Goal: Task Accomplishment & Management: Complete application form

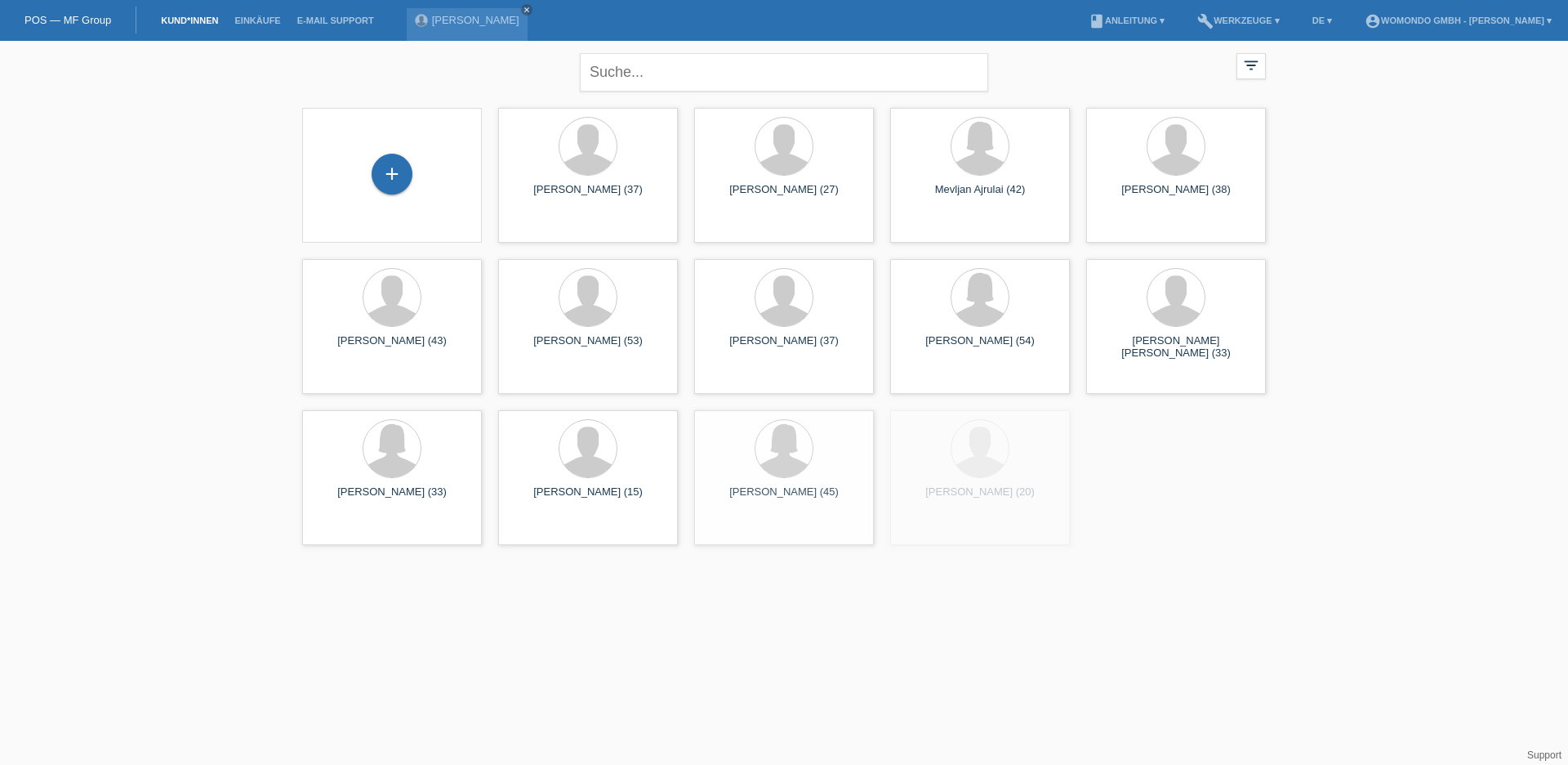
click at [359, 178] on div "+" at bounding box center [392, 175] width 153 height 44
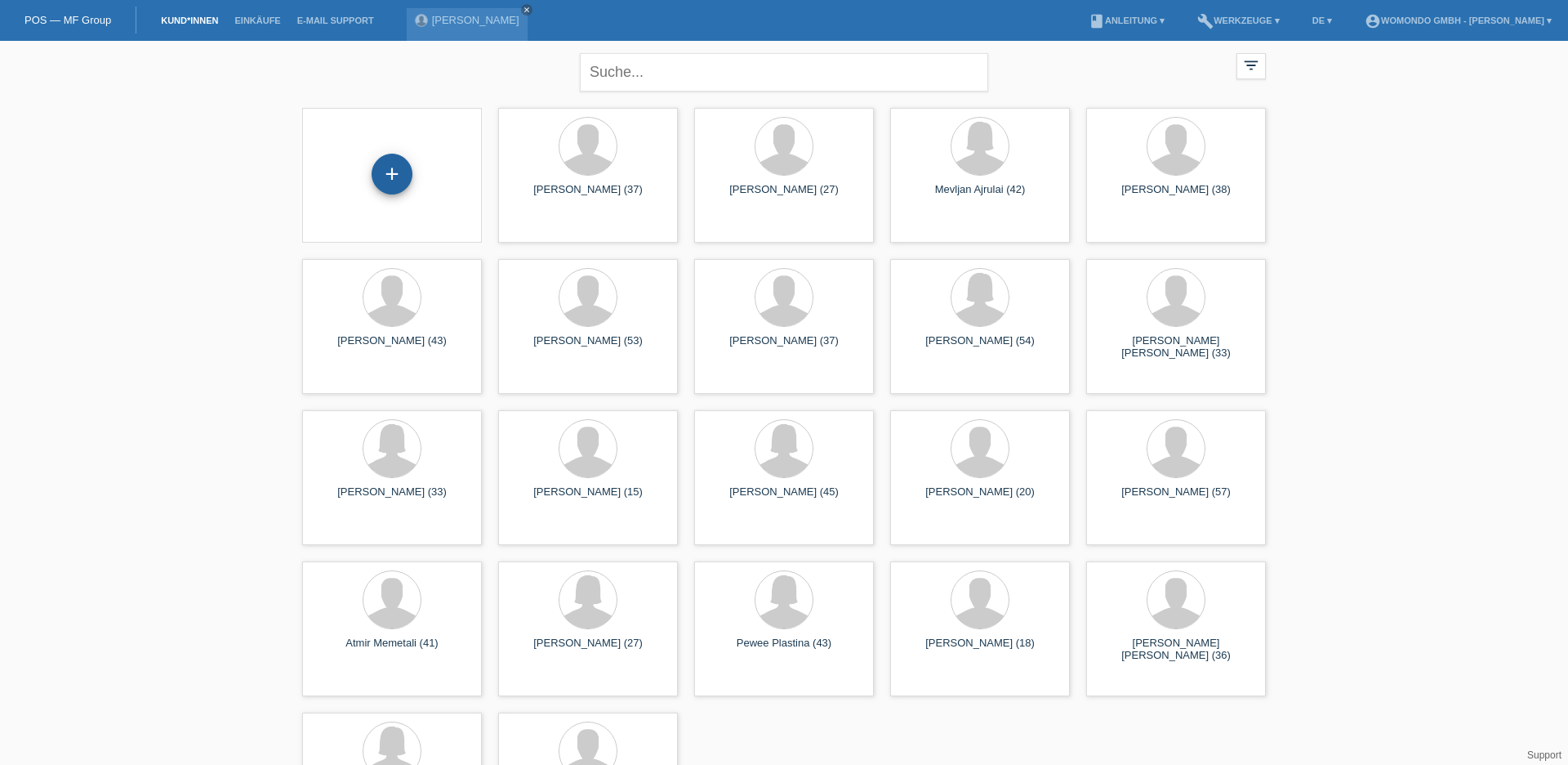
click at [388, 171] on div "+" at bounding box center [392, 173] width 41 height 41
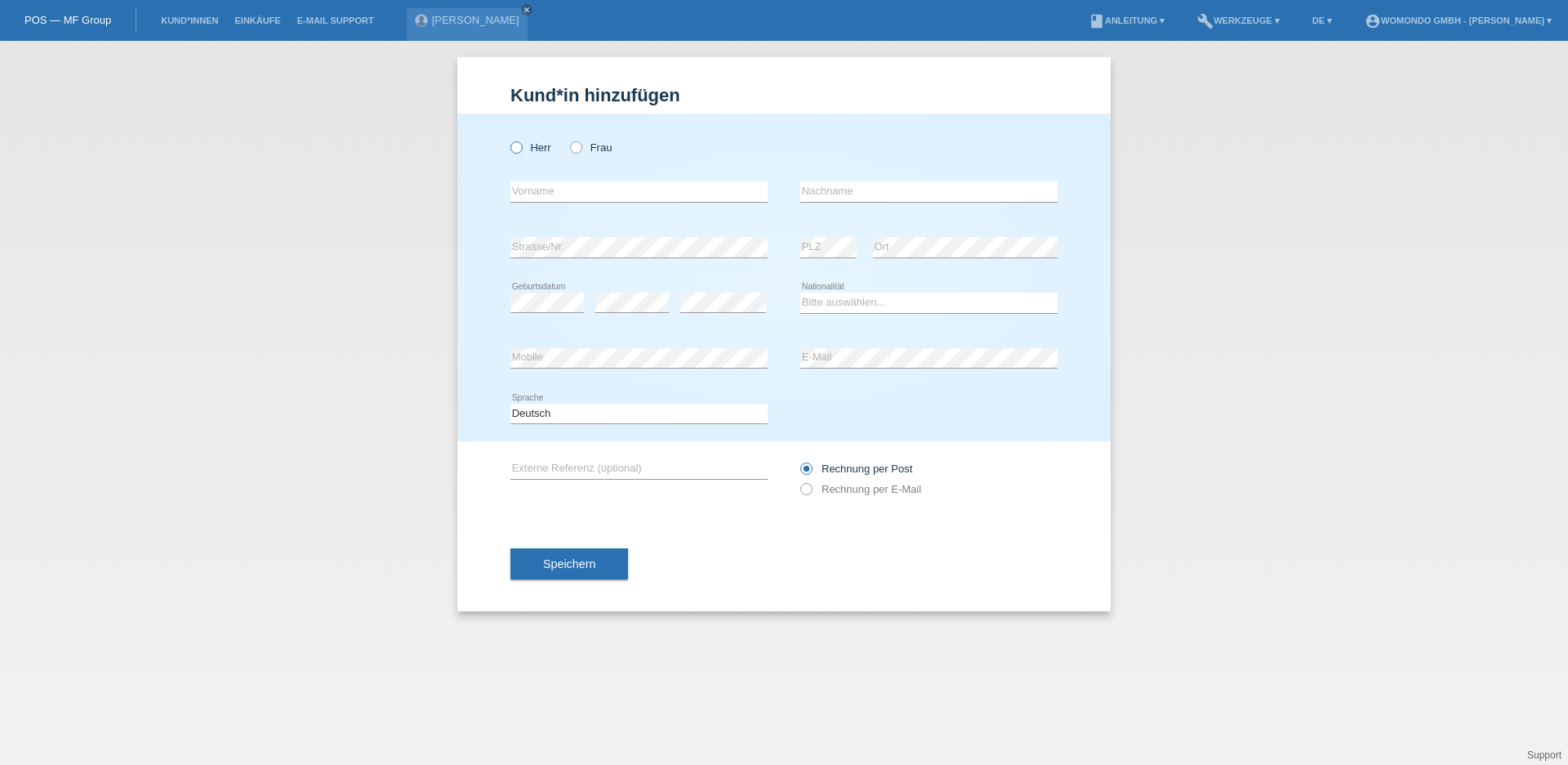
click at [537, 147] on label "Herr" at bounding box center [530, 147] width 41 height 12
click at [521, 147] on input "Herr" at bounding box center [515, 146] width 10 height 10
radio input "true"
click at [561, 194] on input "text" at bounding box center [639, 192] width 257 height 21
click at [737, 192] on input "[PERSON_NAME]" at bounding box center [639, 192] width 257 height 21
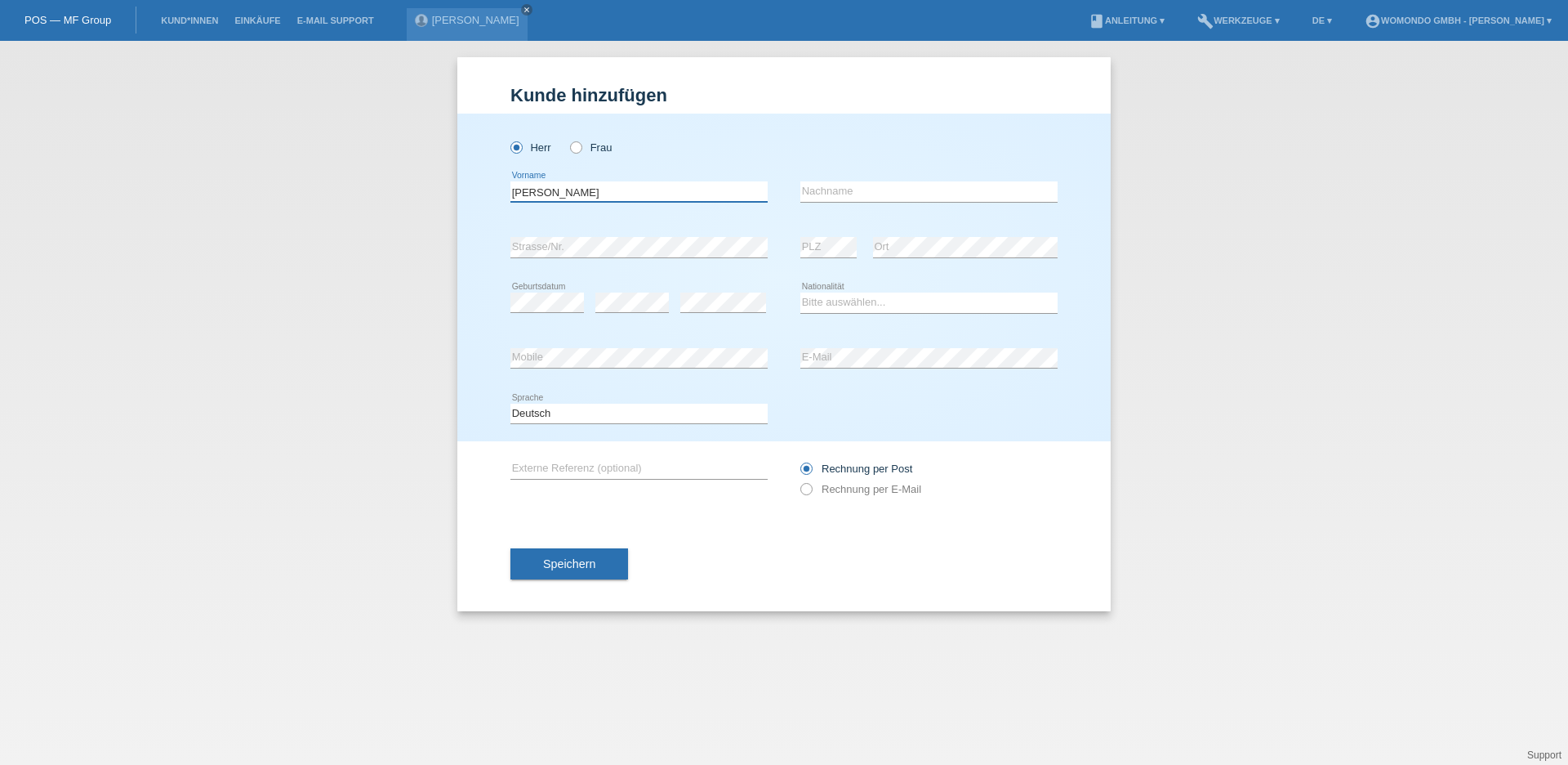
type input "[PERSON_NAME]"
click at [840, 197] on input "text" at bounding box center [929, 192] width 257 height 21
click at [851, 198] on input "text" at bounding box center [929, 192] width 257 height 21
type input "Frantzis"
click at [625, 236] on div "error Strasse/Nr." at bounding box center [639, 247] width 257 height 56
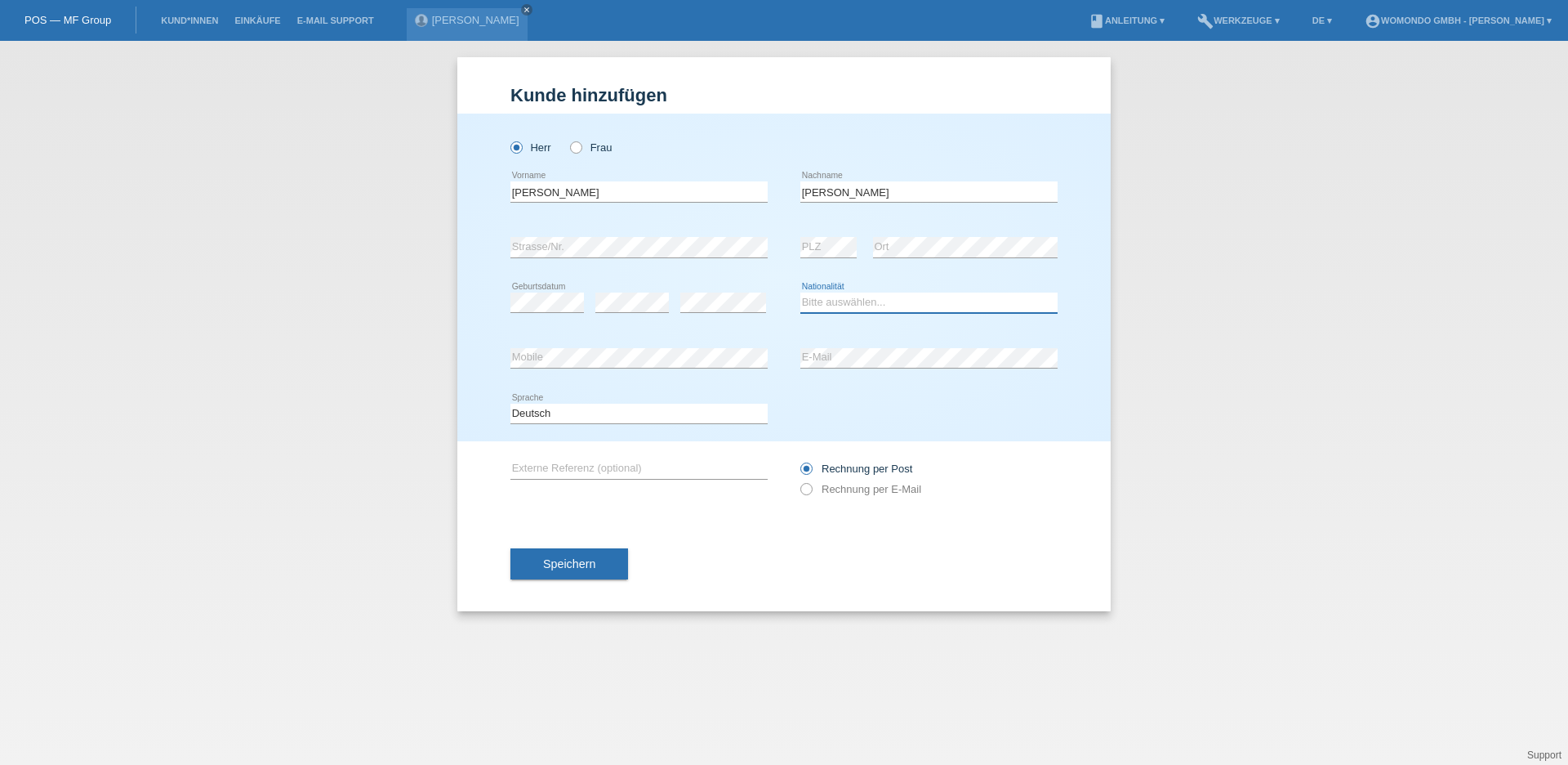
select select "CH"
click at [678, 469] on input "text" at bounding box center [639, 469] width 257 height 21
type input "GTS 125"
click at [611, 564] on button "Speichern" at bounding box center [569, 563] width 117 height 31
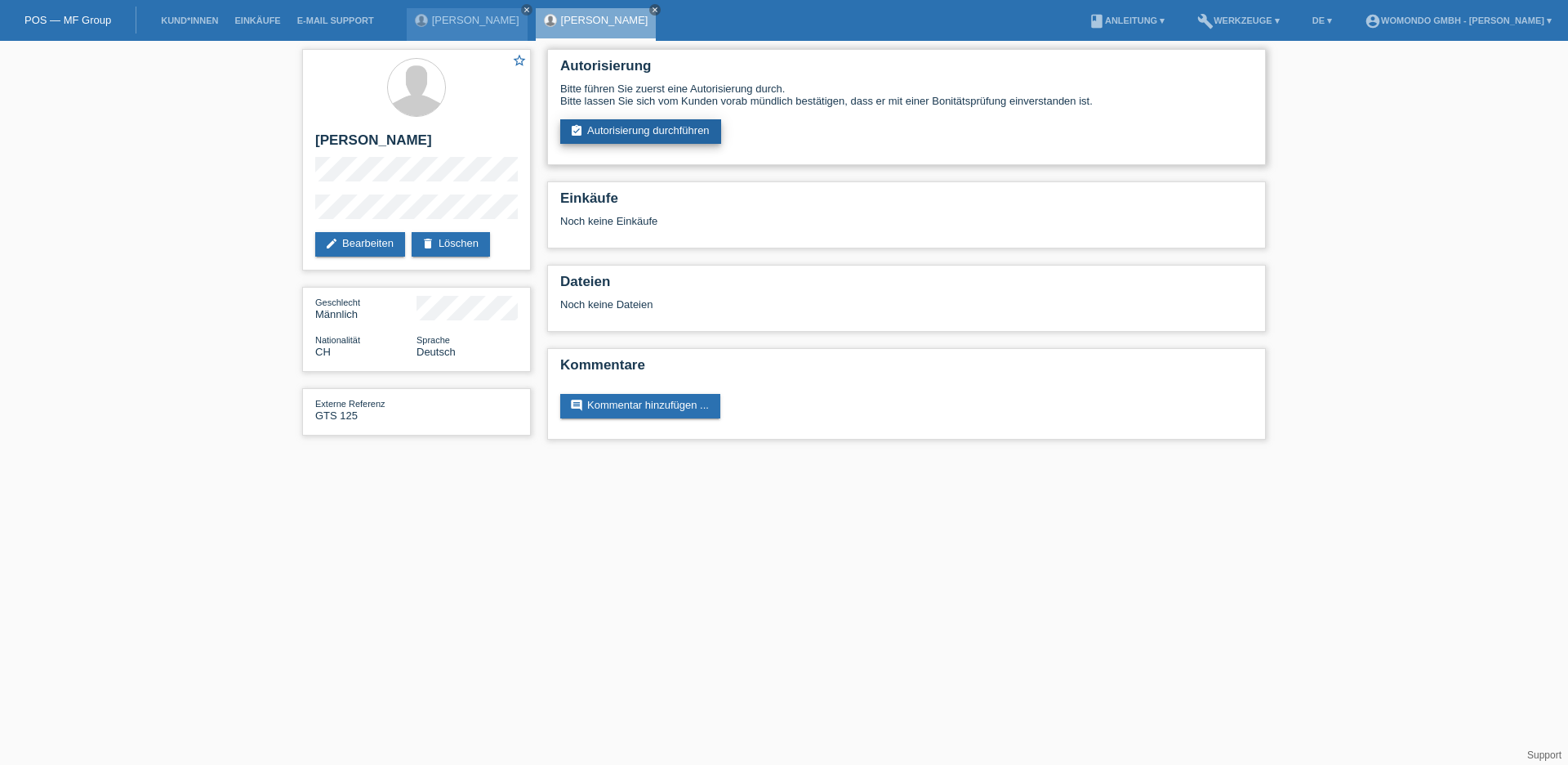
click at [652, 128] on link "assignment_turned_in Autorisierung durchführen" at bounding box center [641, 132] width 161 height 25
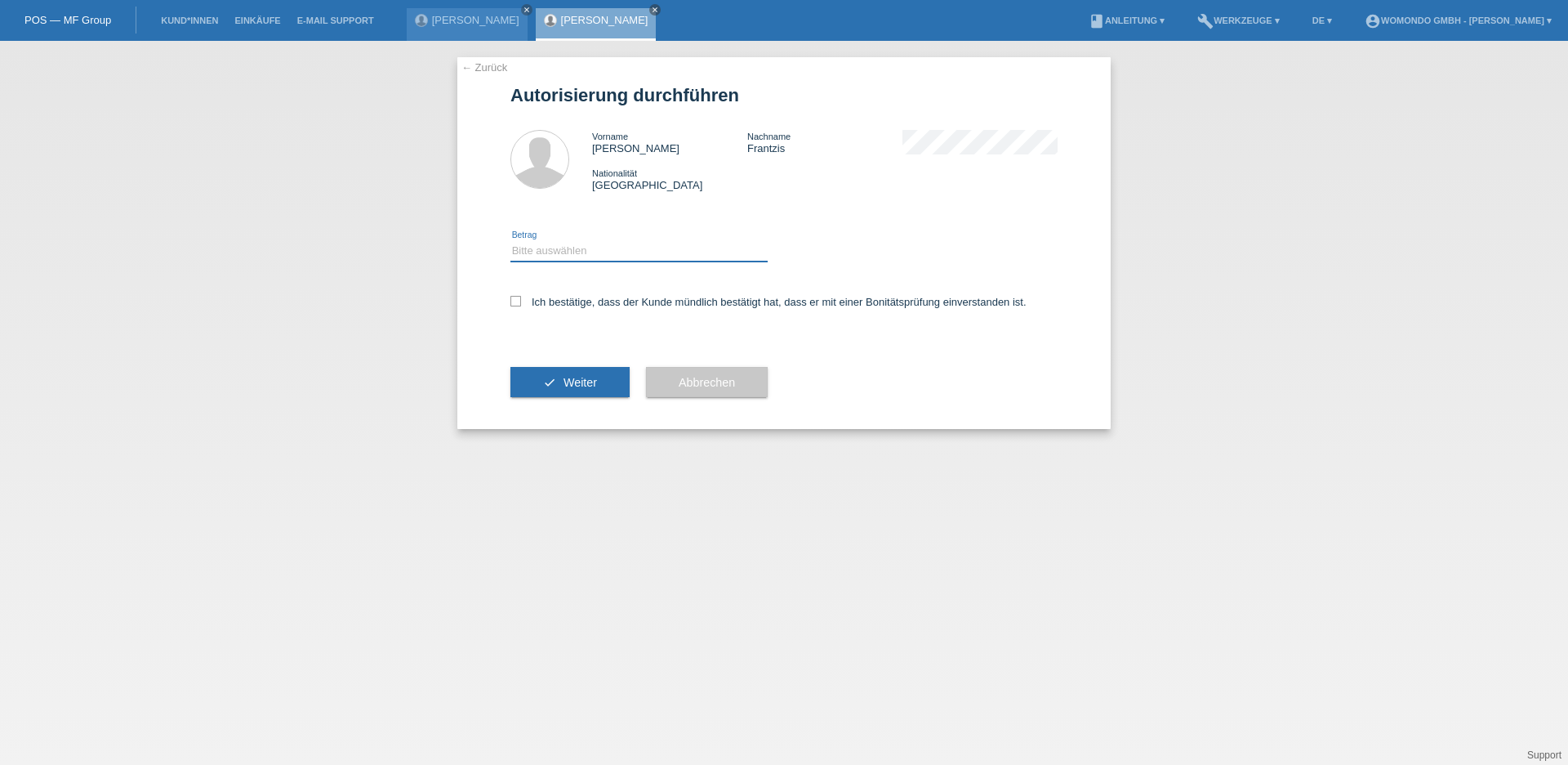
select select "3"
click at [507, 306] on div "← Zurück Autorisierung durchführen Vorname Andreas Nachname Frantzis Nationalit…" at bounding box center [784, 242] width 653 height 372
click at [512, 303] on icon at bounding box center [515, 300] width 10 height 10
click at [512, 303] on input "Ich bestätige, dass der Kunde mündlich bestätigt hat, dass er mit einer Bonität…" at bounding box center [515, 300] width 10 height 10
checkbox input "true"
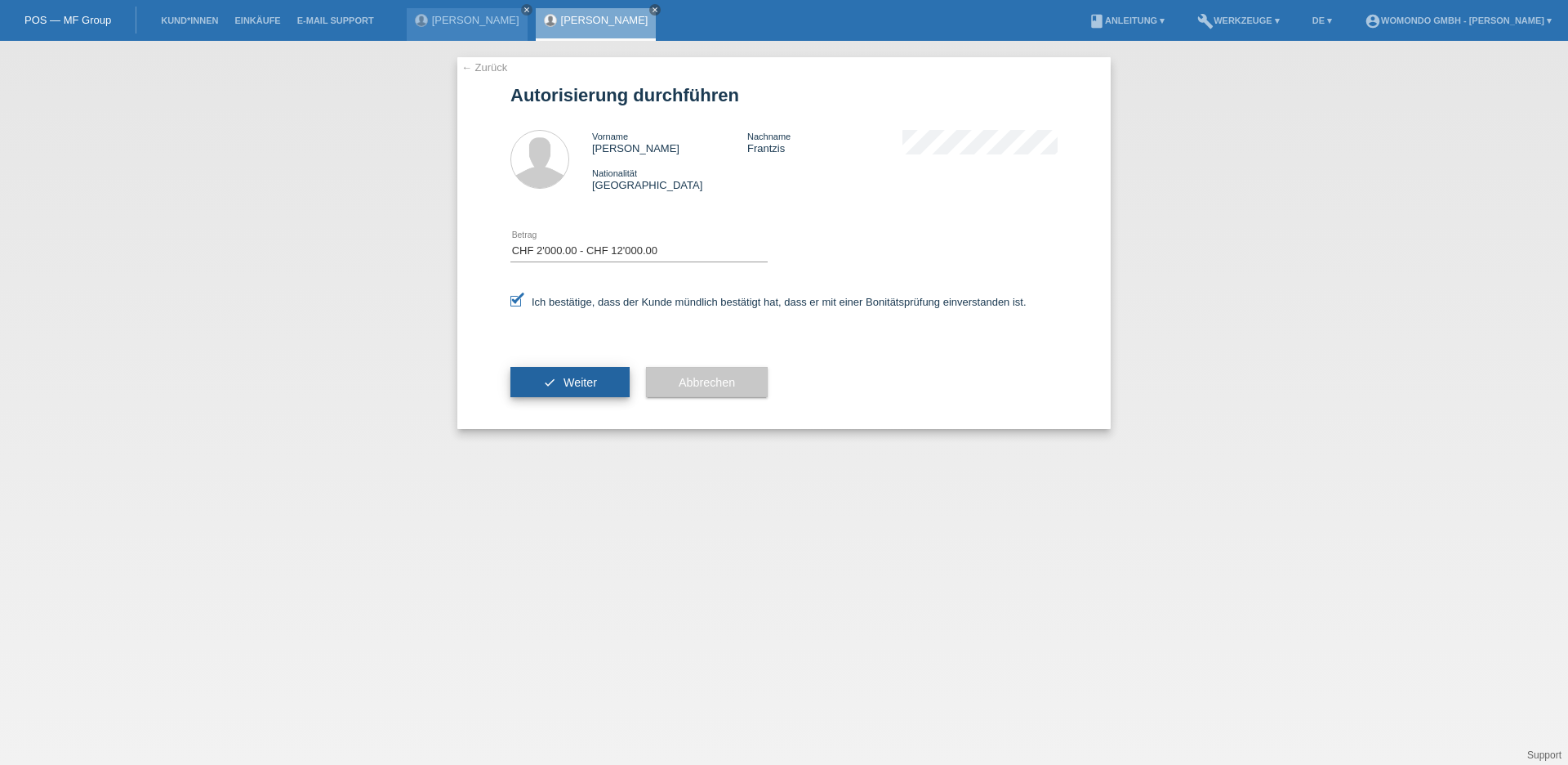
click at [529, 383] on button "check Weiter" at bounding box center [570, 382] width 119 height 31
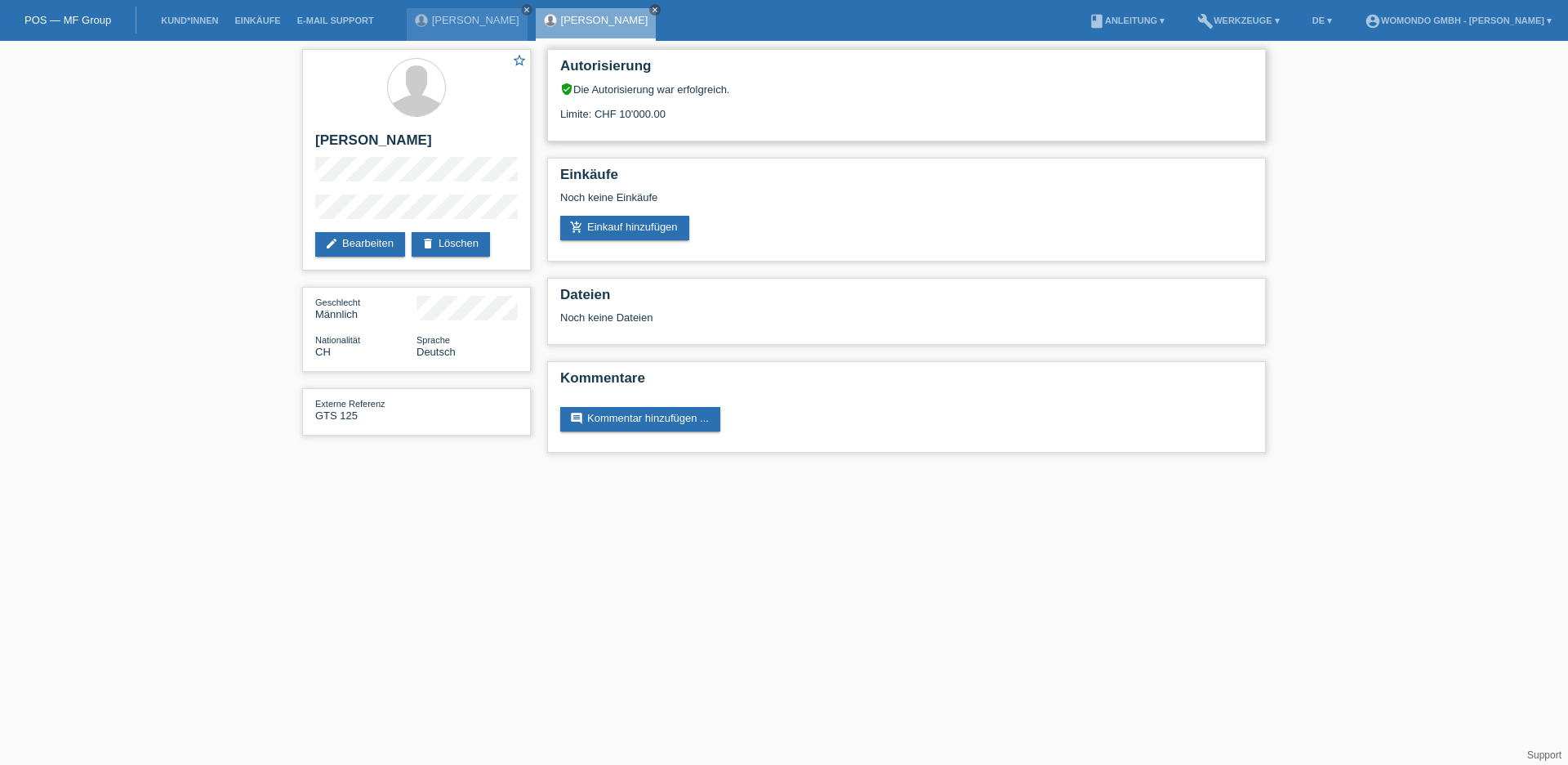
drag, startPoint x: 657, startPoint y: 116, endPoint x: 551, endPoint y: 115, distance: 106.0
click at [550, 115] on div "Autorisierung verified_user Die Autorisierung war erfolgreich. Limite: CHF 10'0…" at bounding box center [906, 96] width 718 height 93
click at [768, 121] on div "Autorisierung verified_user Die Autorisierung war erfolgreich. Limite: CHF 10'0…" at bounding box center [906, 96] width 718 height 93
click at [643, 223] on link "add_shopping_cart Einkauf hinzufügen" at bounding box center [625, 228] width 129 height 25
click at [612, 235] on link "add_shopping_cart Einkauf hinzufügen" at bounding box center [625, 228] width 129 height 25
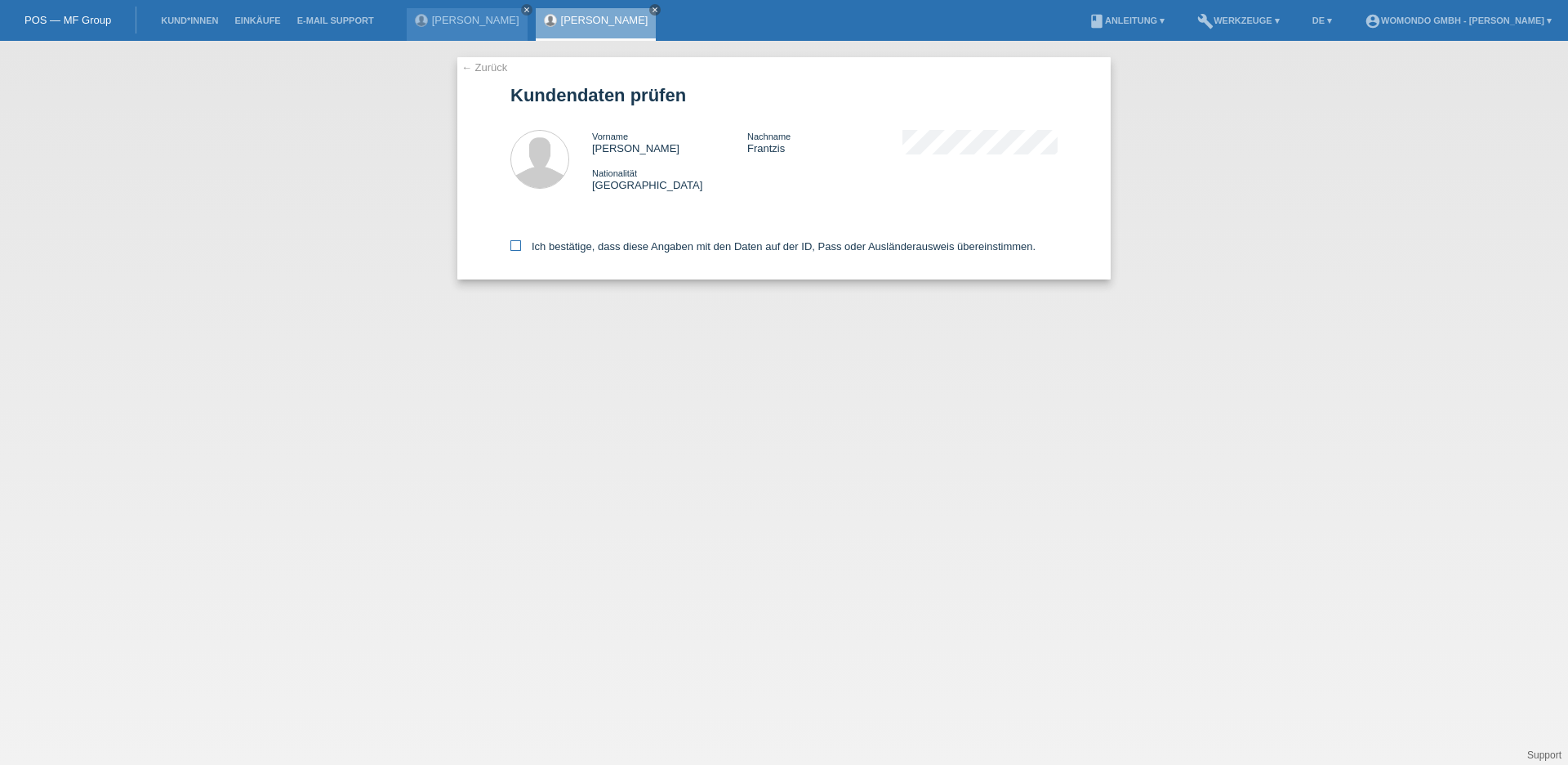
click at [522, 247] on label "Ich bestätige, dass diese Angaben mit den Daten auf der ID, Pass oder Ausländer…" at bounding box center [772, 246] width 525 height 12
click at [521, 247] on input "Ich bestätige, dass diese Angaben mit den Daten auf der ID, Pass oder Ausländer…" at bounding box center [515, 245] width 10 height 10
checkbox input "true"
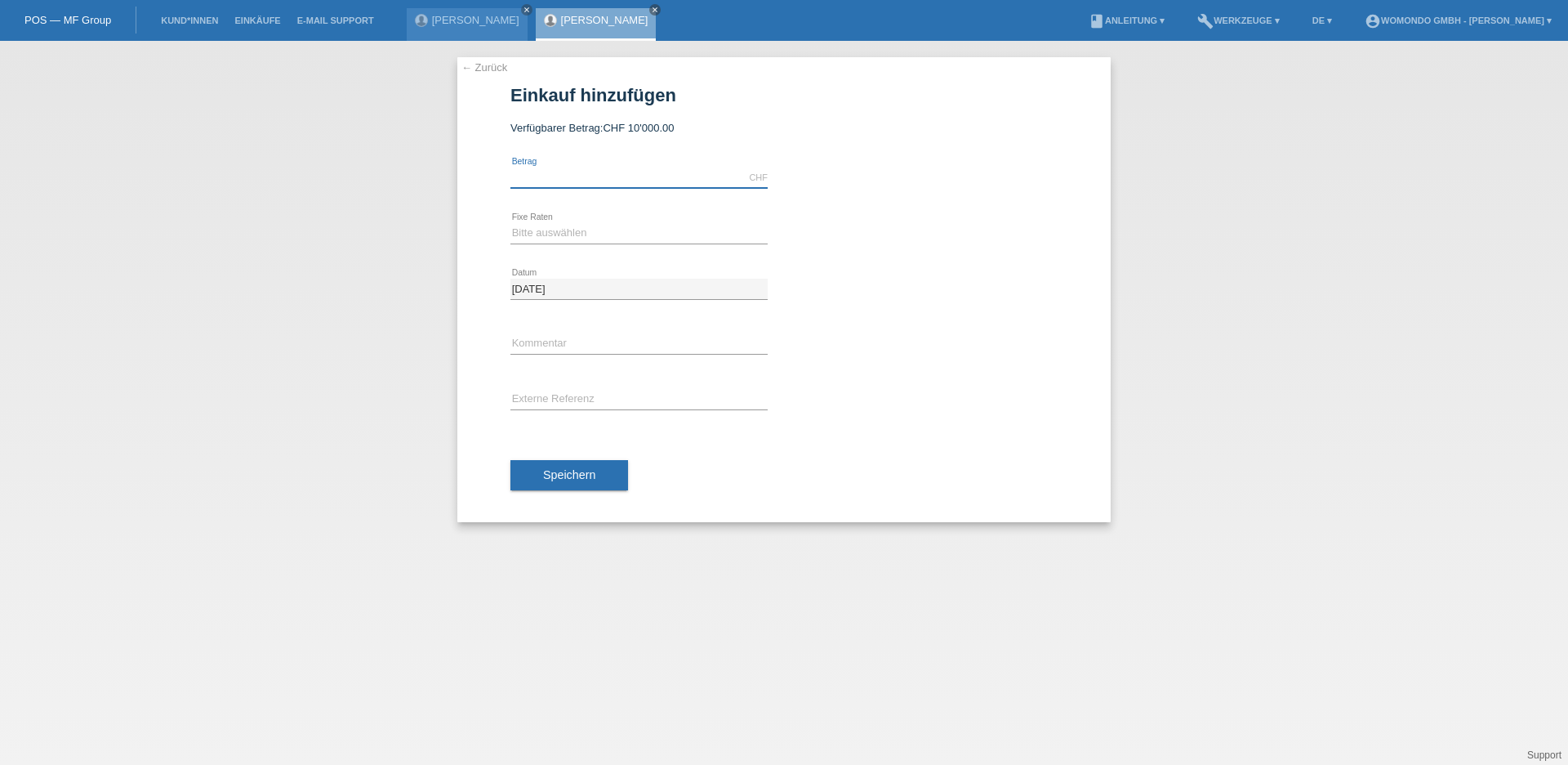
click at [603, 181] on input "text" at bounding box center [639, 178] width 257 height 21
type input "4200.00"
select select "660"
click at [617, 339] on input "text" at bounding box center [639, 345] width 257 height 21
drag, startPoint x: 564, startPoint y: 343, endPoint x: 493, endPoint y: 346, distance: 71.1
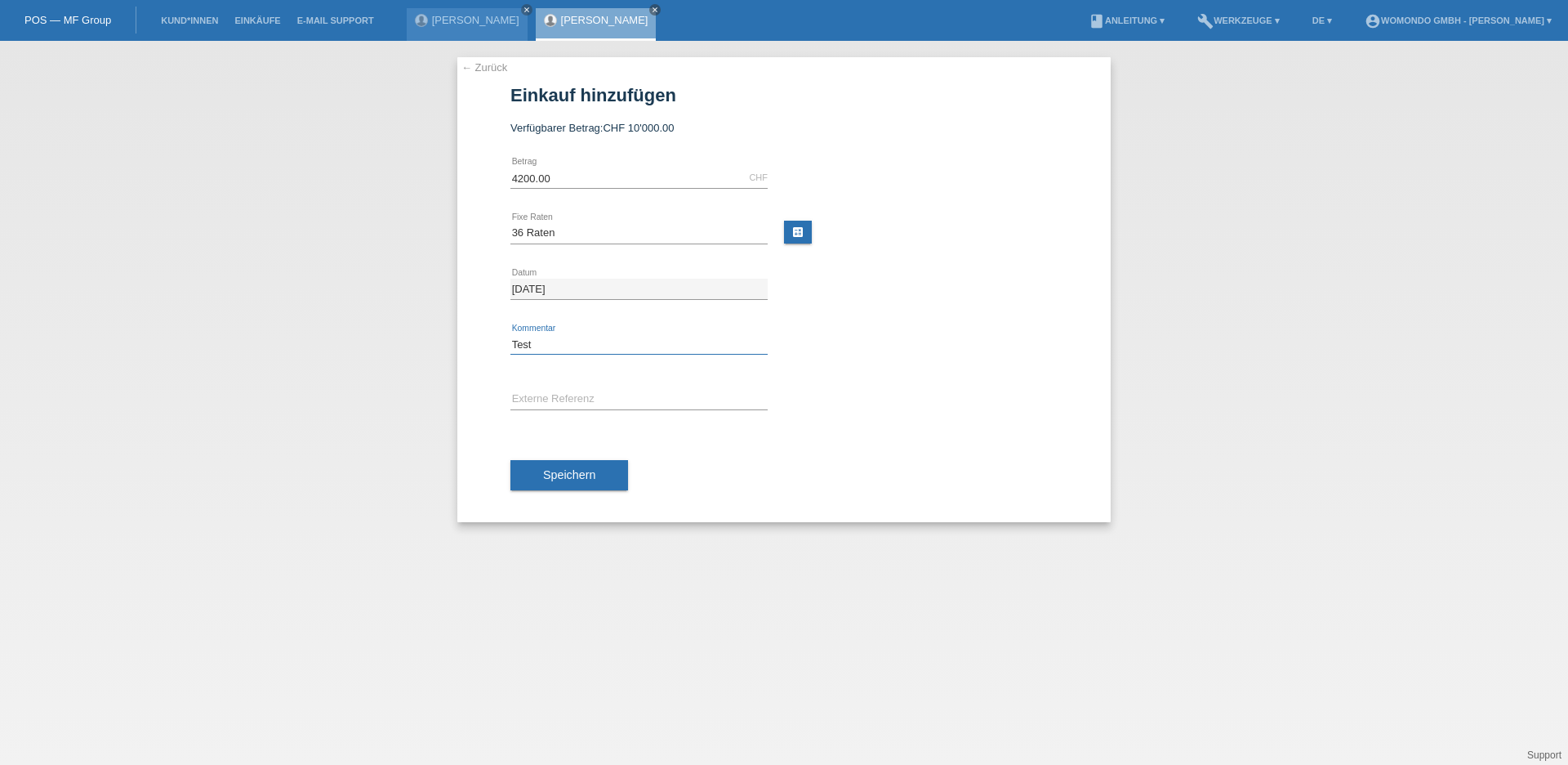
click at [482, 337] on div "← Zurück Einkauf hinzufügen Verfügbarer Betrag: CHF 10'000.00 4200.00 Test" at bounding box center [784, 289] width 653 height 465
type input "Test"
click at [554, 395] on input "text" at bounding box center [639, 400] width 257 height 21
paste input "Test"
type input "Test"
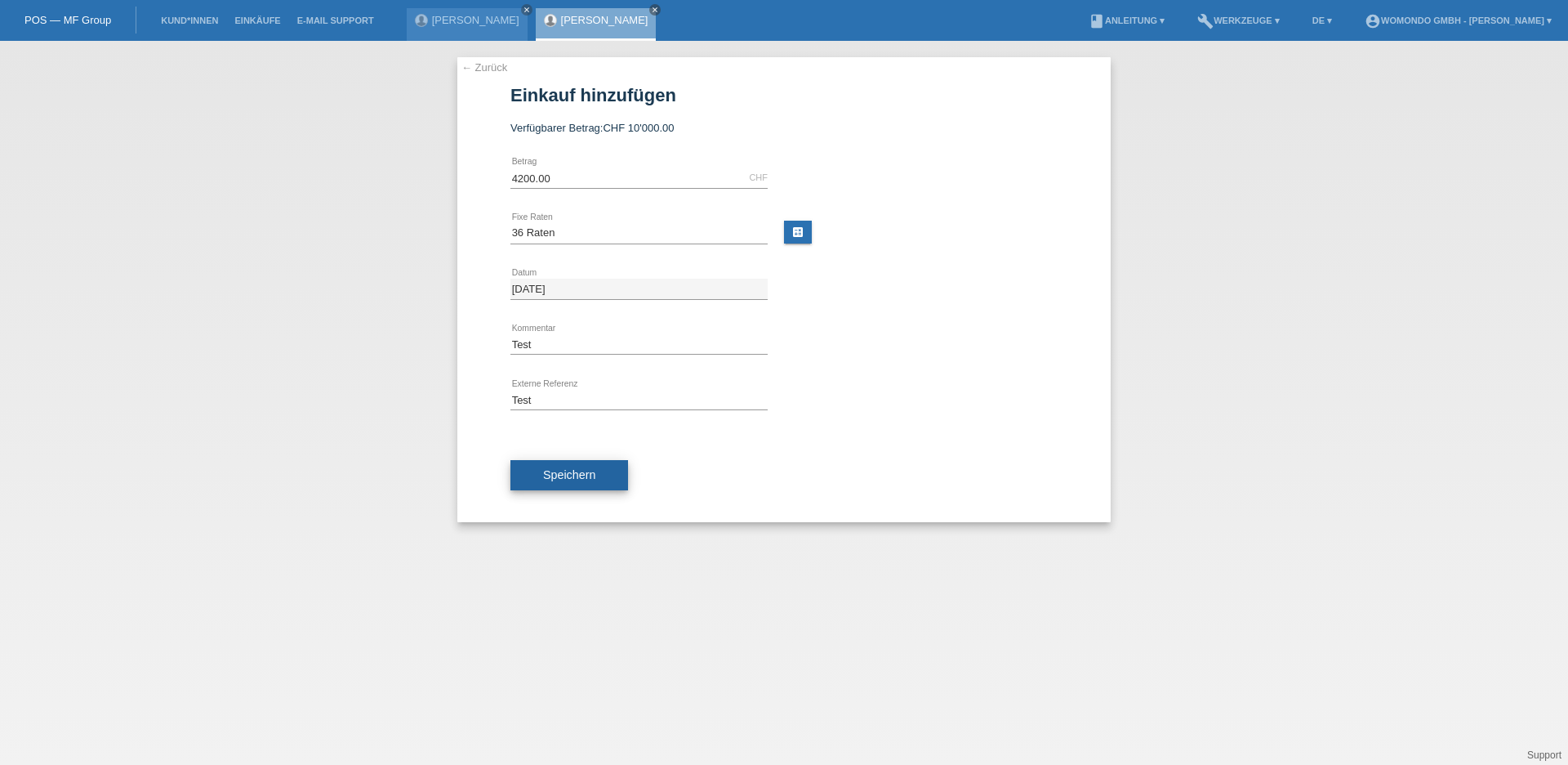
click at [585, 471] on span "Speichern" at bounding box center [569, 475] width 52 height 13
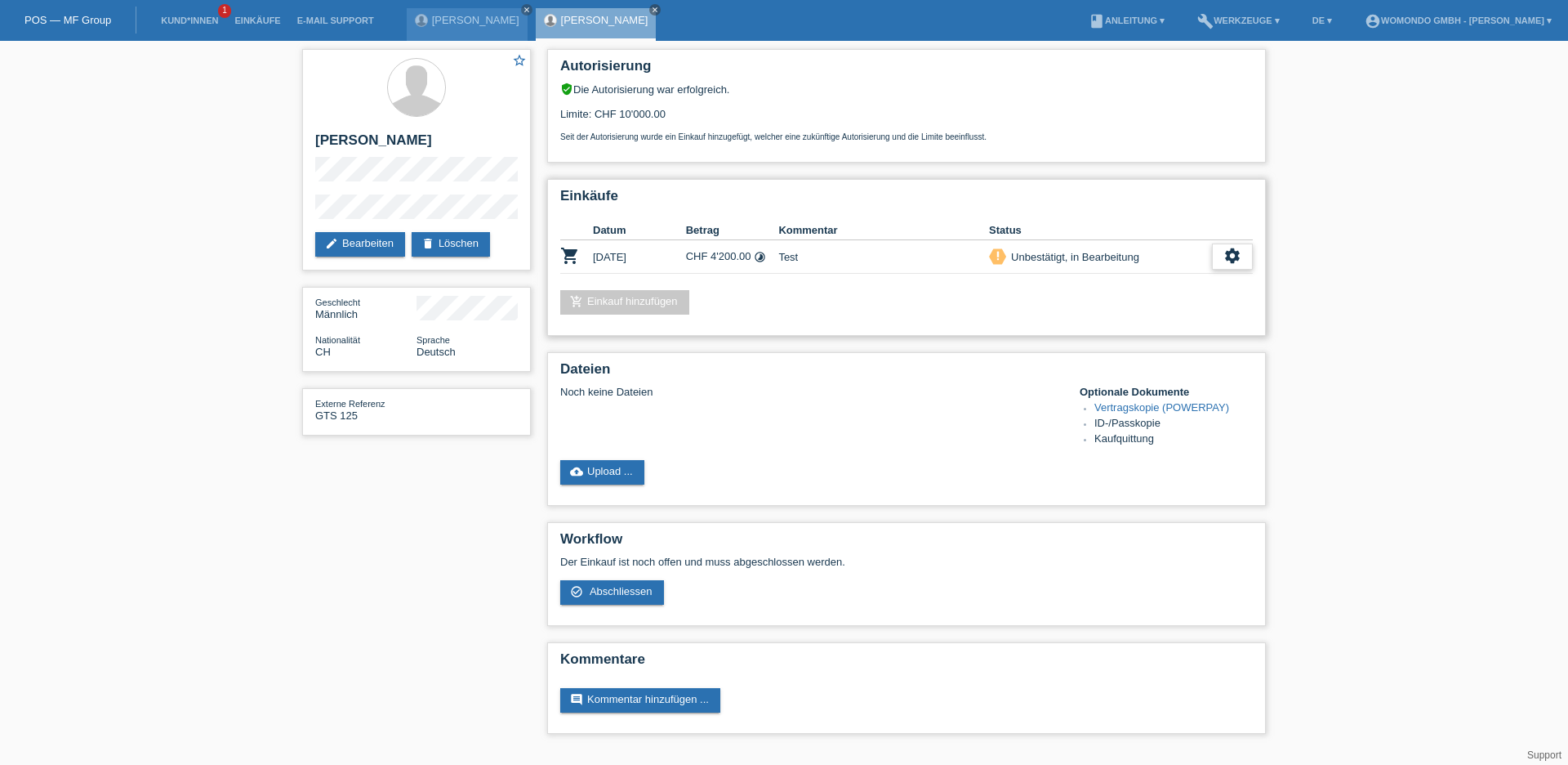
click at [1234, 263] on icon "settings" at bounding box center [1232, 256] width 18 height 18
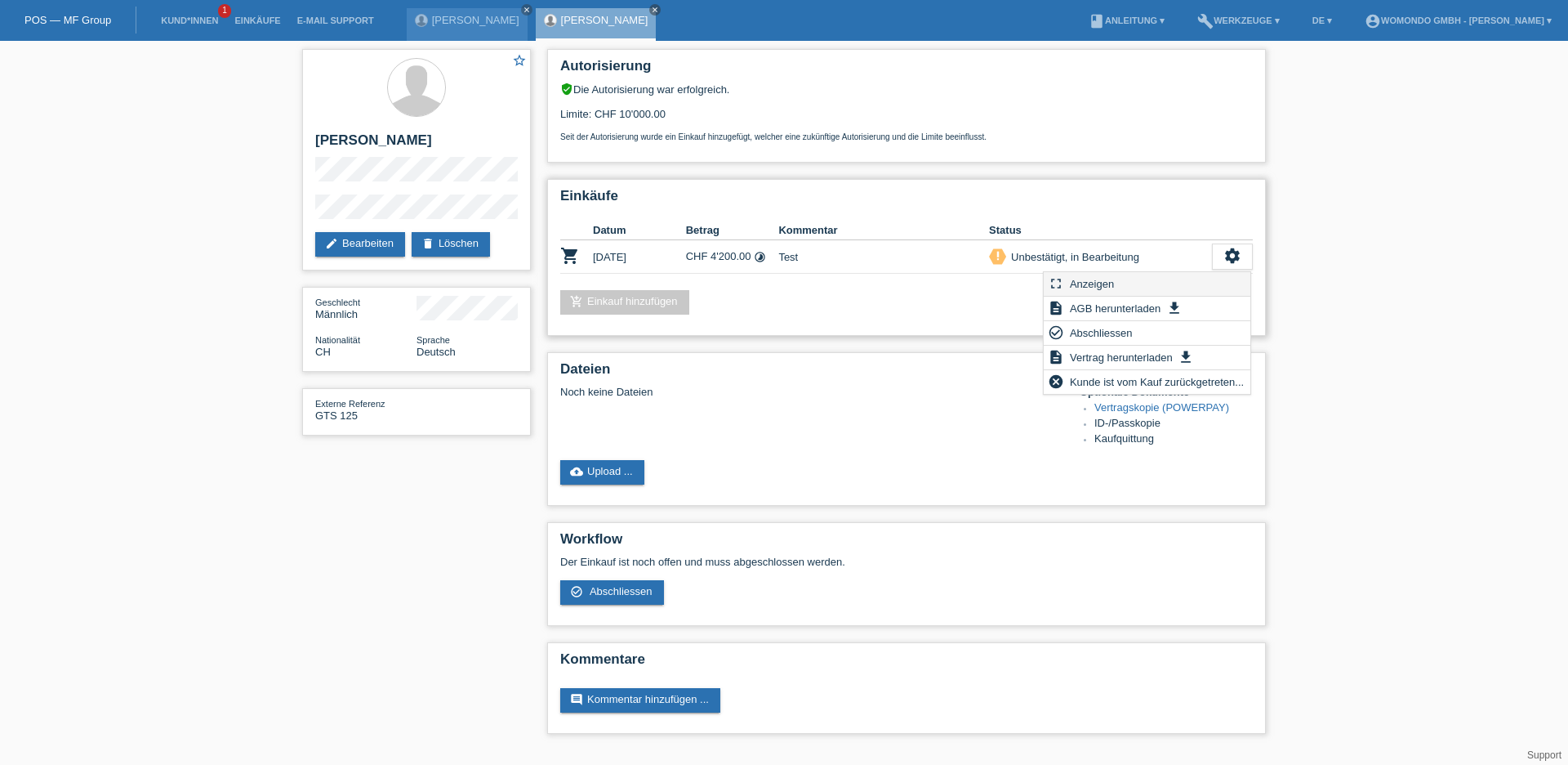
click at [1093, 284] on span "Anzeigen" at bounding box center [1092, 283] width 49 height 20
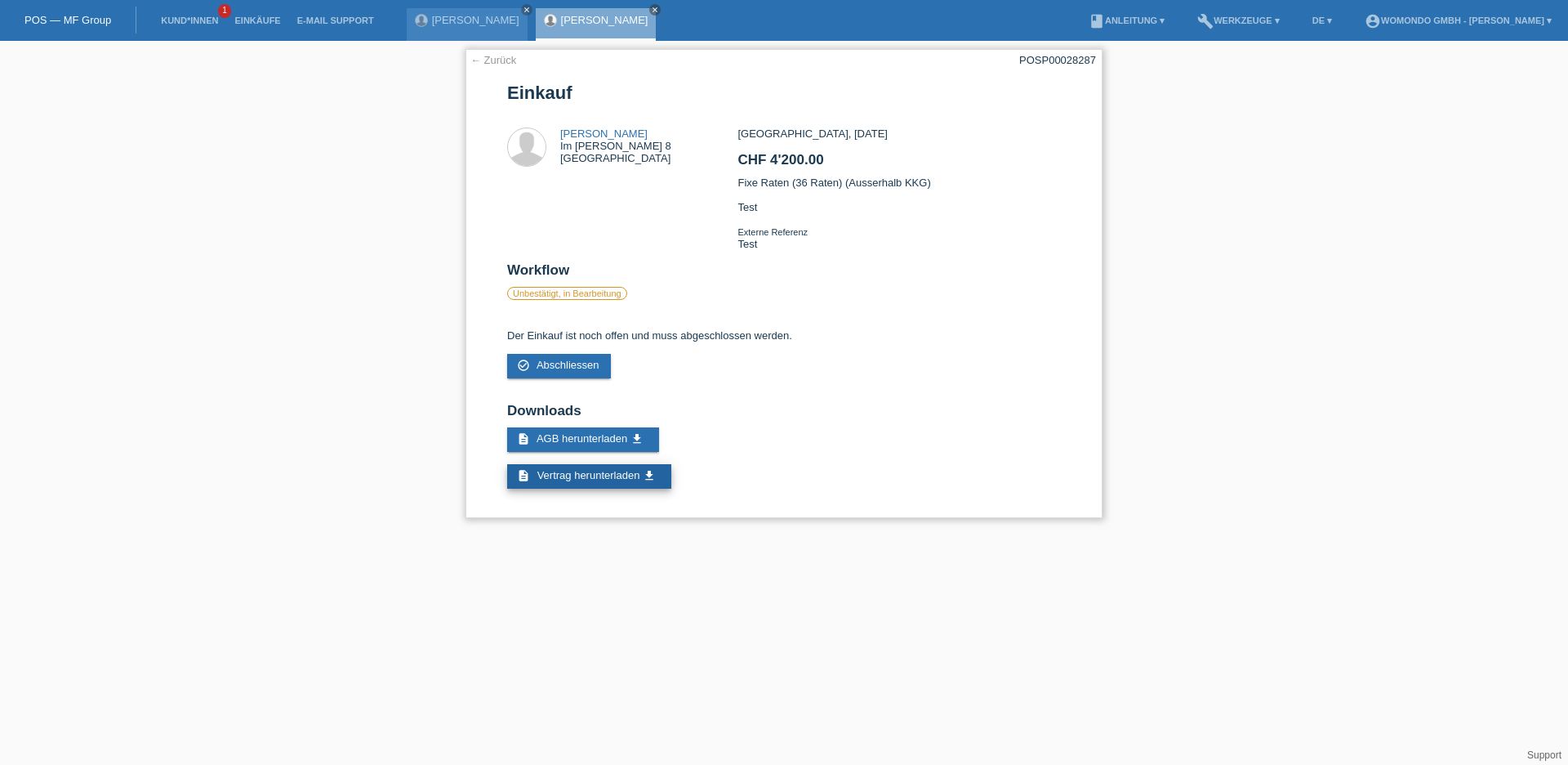
click at [596, 475] on span "Vertrag herunterladen" at bounding box center [589, 474] width 103 height 12
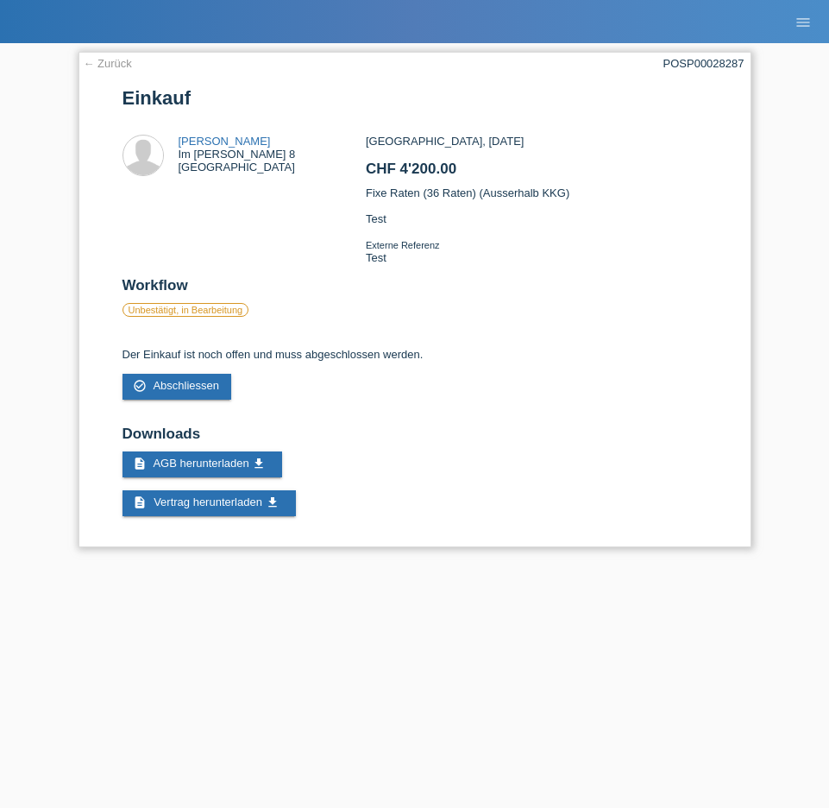
click at [108, 62] on link "← Zurück" at bounding box center [108, 63] width 48 height 13
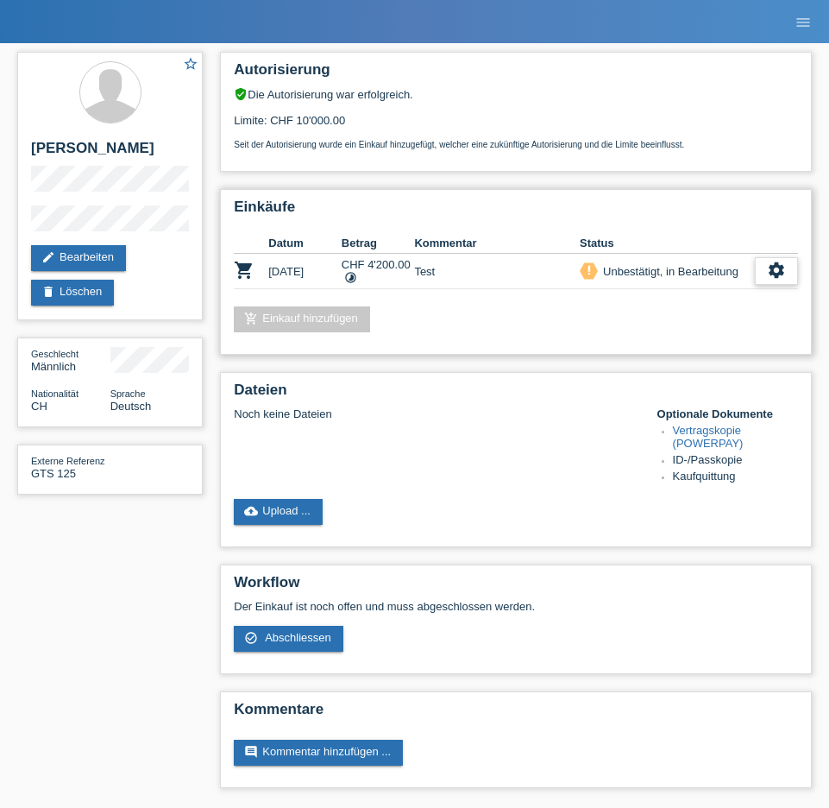
click at [760, 279] on div "settings" at bounding box center [776, 271] width 43 height 28
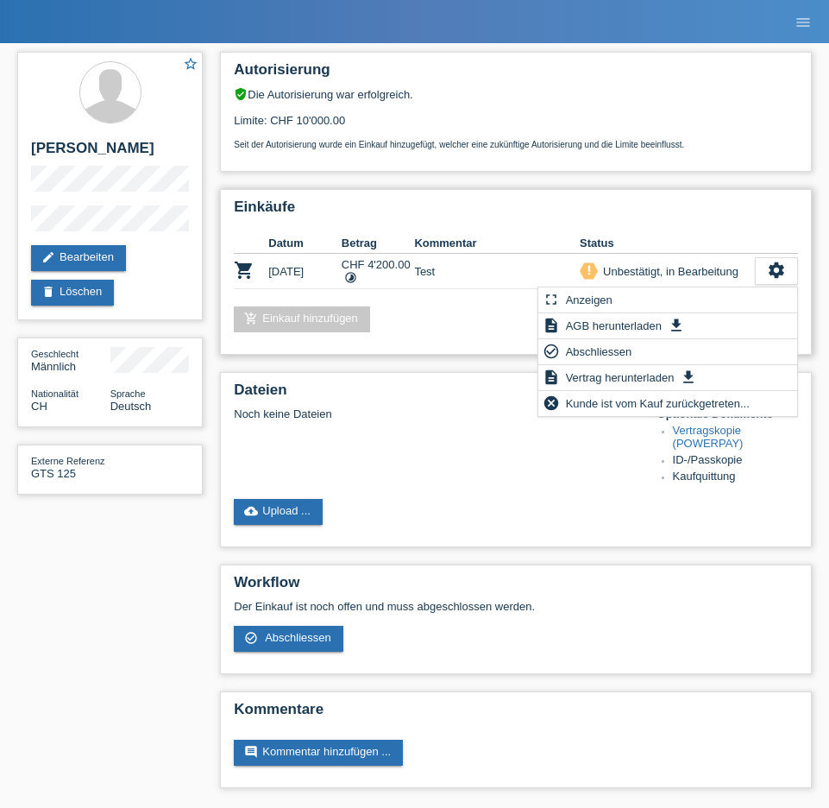
click at [402, 328] on div "add_shopping_cart Einkauf hinzufügen" at bounding box center [516, 319] width 564 height 26
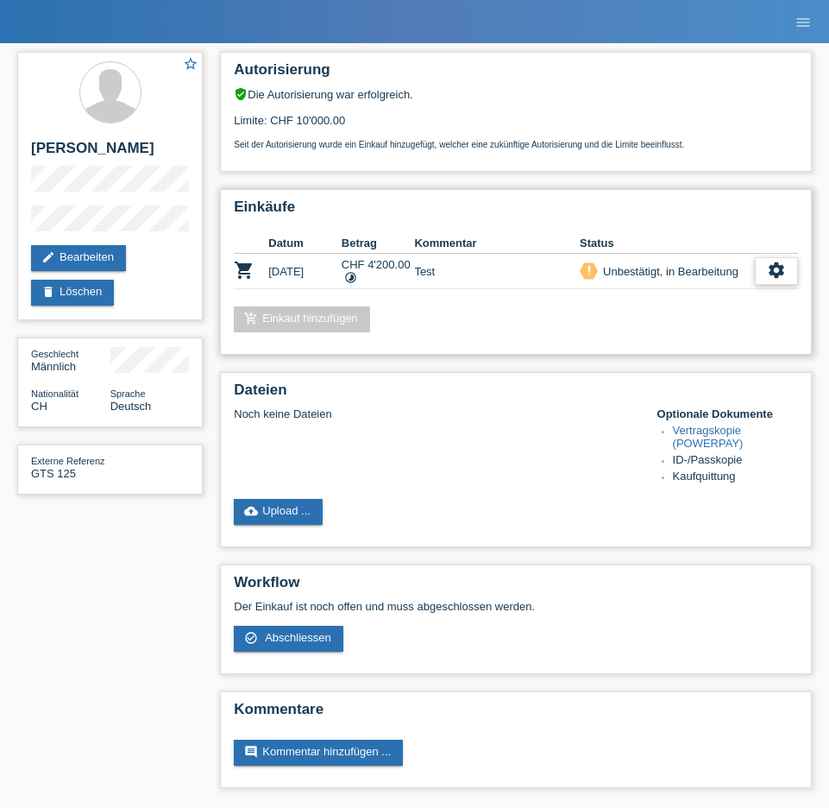
click at [772, 276] on icon "settings" at bounding box center [776, 270] width 19 height 19
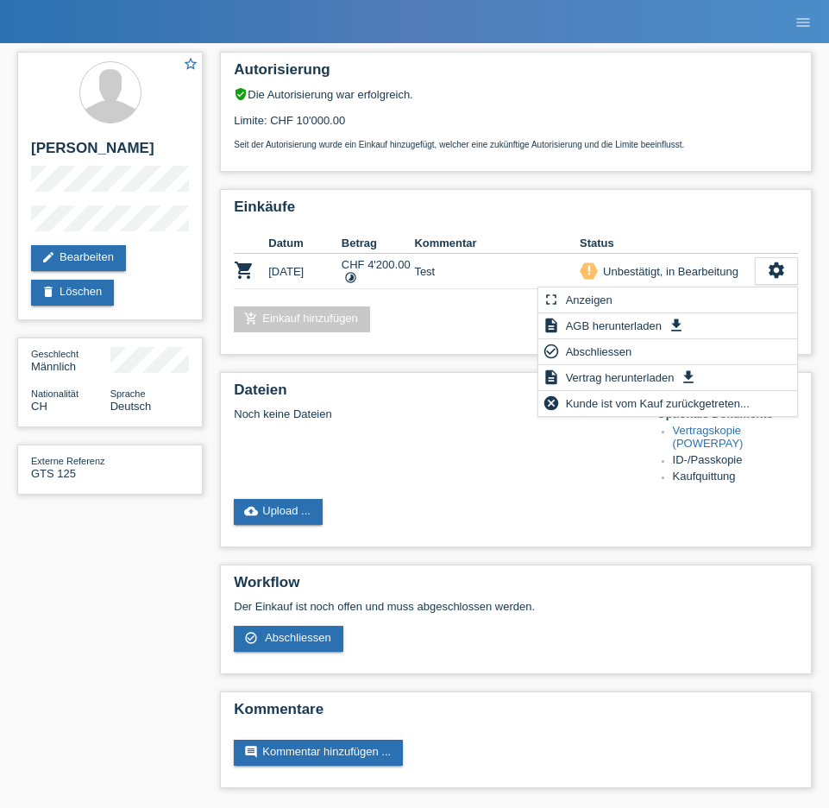
click at [709, 184] on div "Autorisierung verified_user Die Autorisierung war erfolgreich. Limite: CHF 10'0…" at bounding box center [515, 424] width 609 height 762
click at [789, 276] on div "settings" at bounding box center [776, 271] width 43 height 28
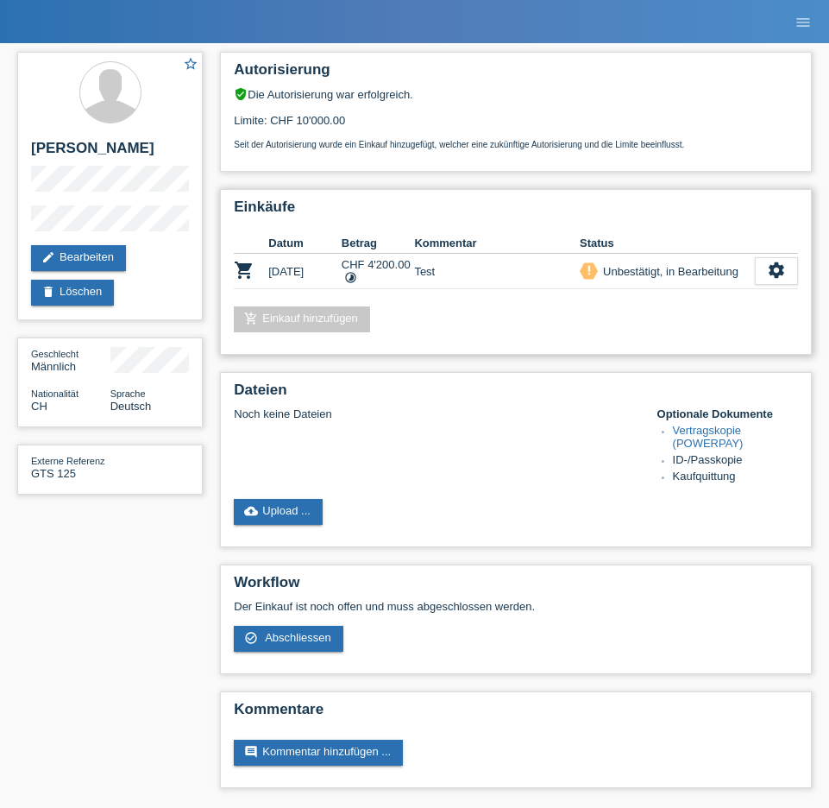
click at [304, 331] on link "add_shopping_cart Einkauf hinzufügen" at bounding box center [302, 319] width 136 height 26
click at [306, 324] on link "add_shopping_cart Einkauf hinzufügen" at bounding box center [302, 319] width 136 height 26
click at [778, 269] on icon "settings" at bounding box center [776, 270] width 19 height 19
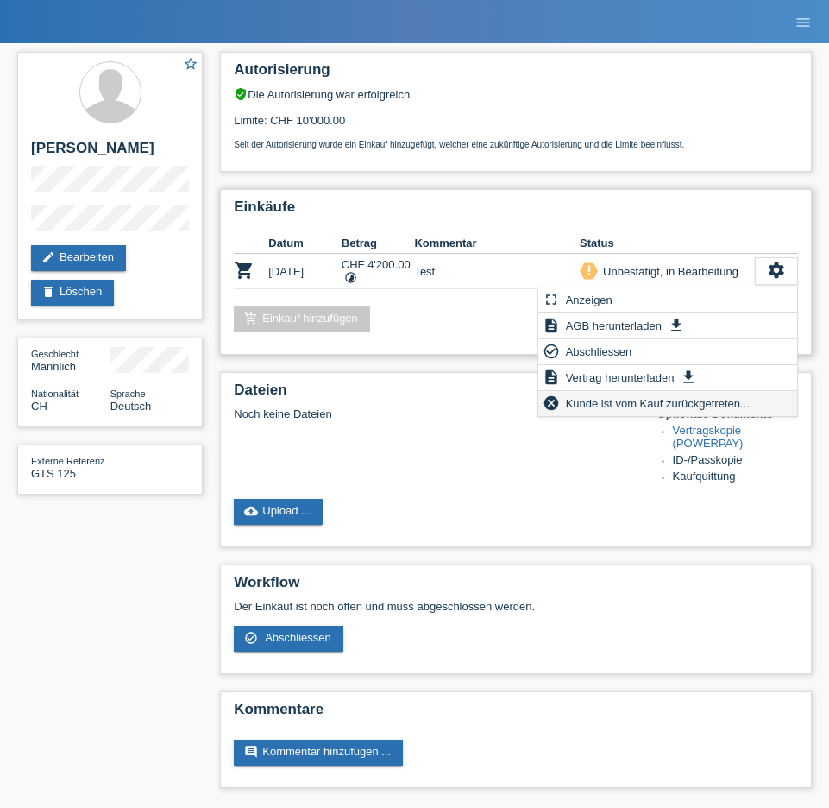
click at [591, 406] on span "Kunde ist vom Kauf zurückgetreten..." at bounding box center [658, 403] width 189 height 21
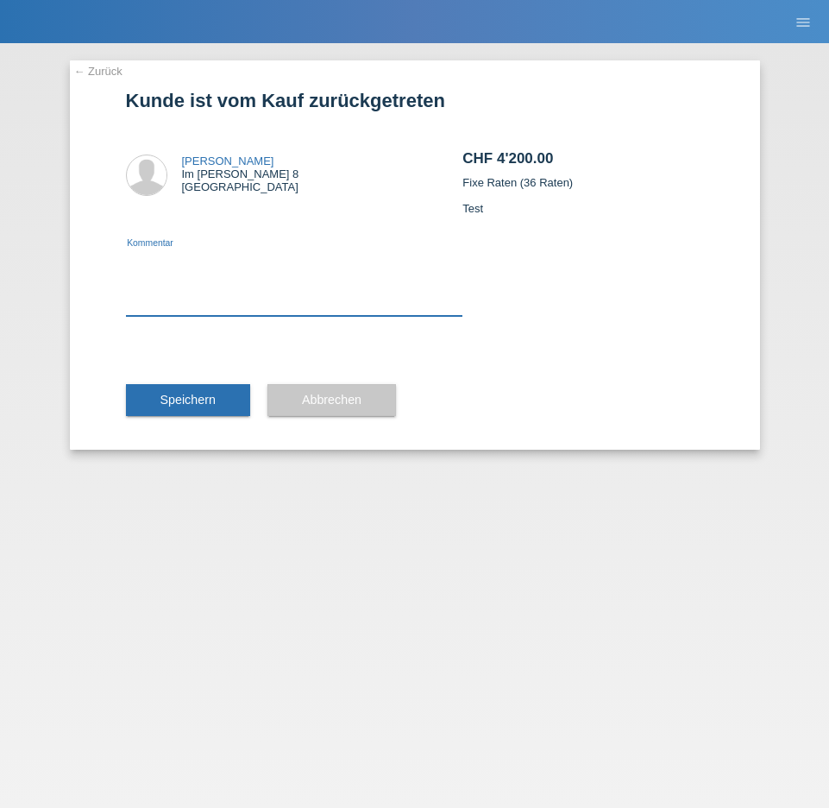
click at [184, 308] on textarea at bounding box center [294, 282] width 337 height 66
paste textarea "Test"
type textarea "Test"
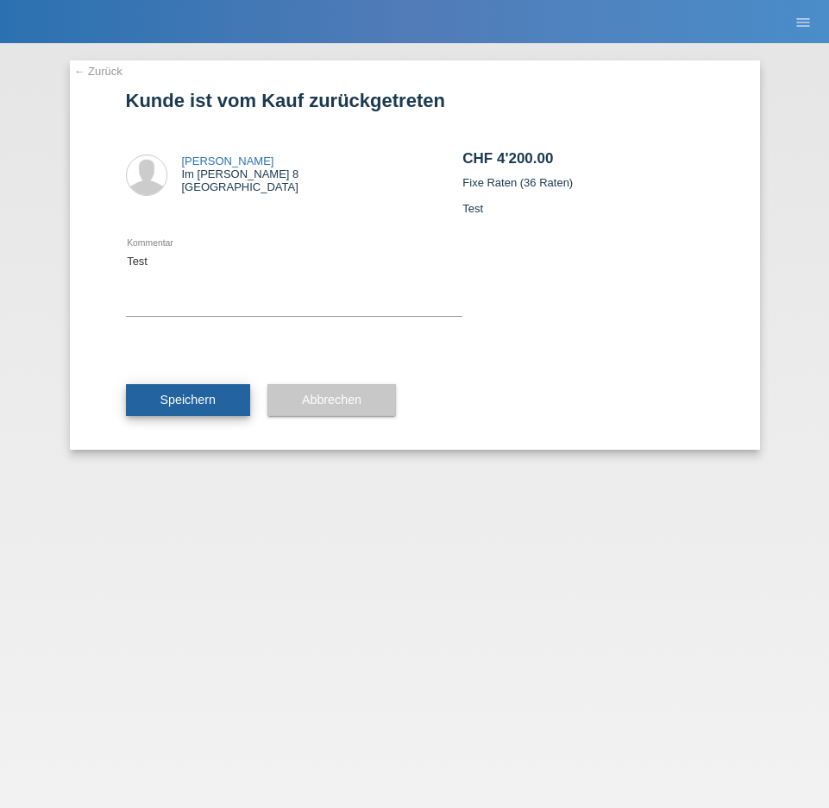
click at [224, 397] on button "Speichern" at bounding box center [188, 400] width 124 height 33
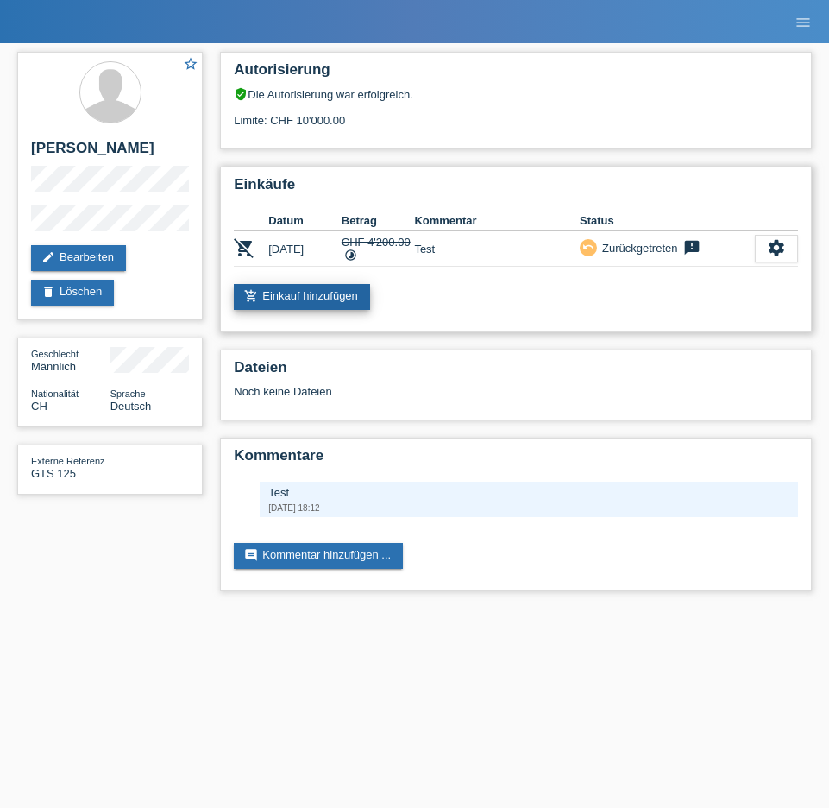
click at [318, 301] on link "add_shopping_cart Einkauf hinzufügen" at bounding box center [302, 297] width 136 height 26
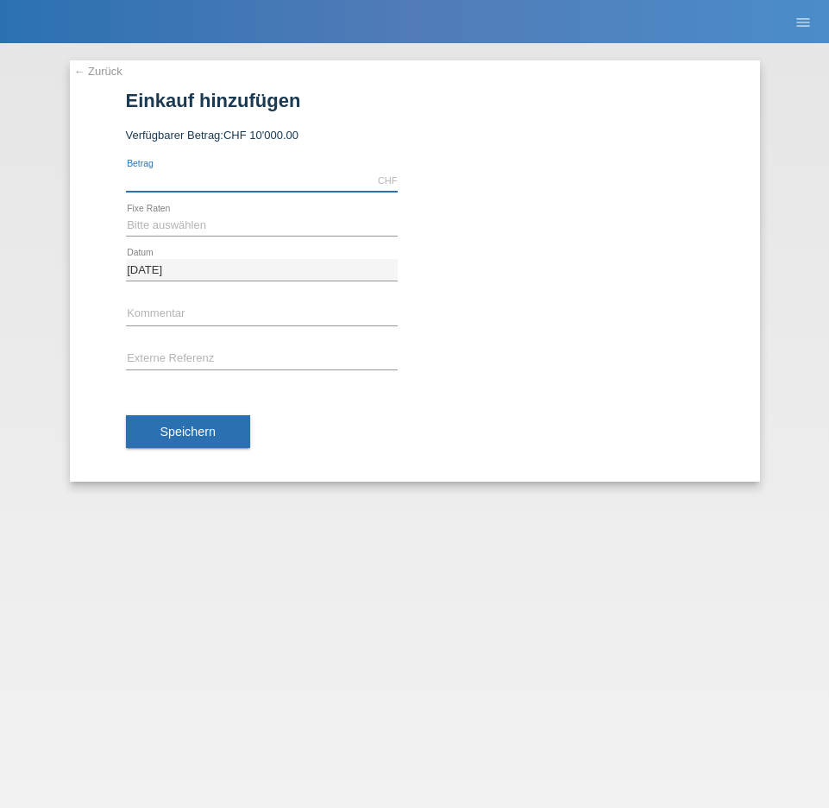
click at [231, 185] on input "text" at bounding box center [262, 181] width 272 height 22
type input "5200.00"
select select "660"
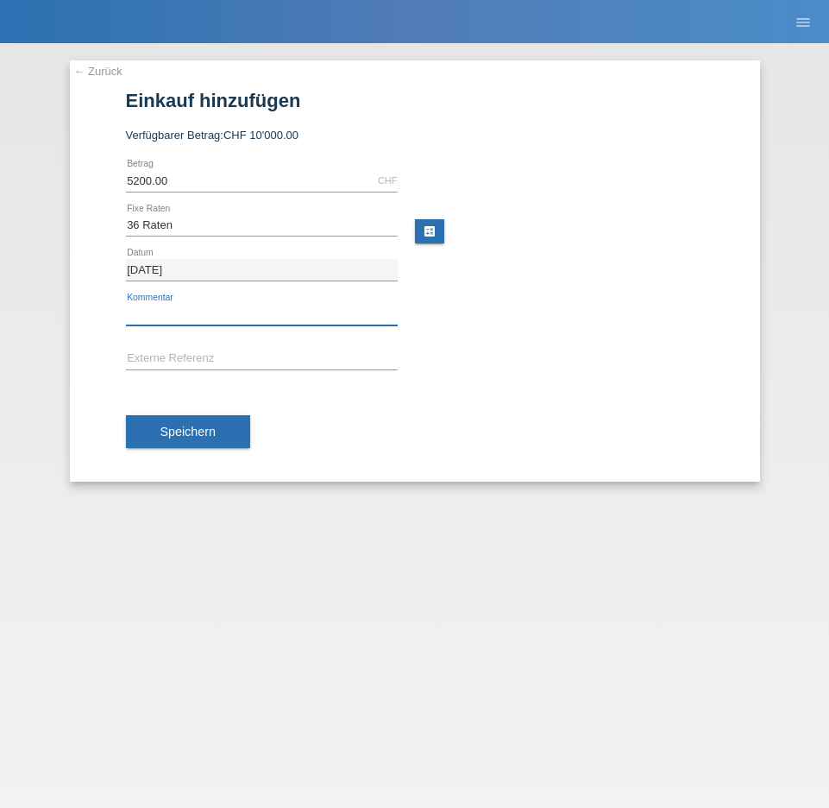
drag, startPoint x: 181, startPoint y: 316, endPoint x: 177, endPoint y: 362, distance: 46.8
click at [181, 316] on input "text" at bounding box center [262, 315] width 272 height 22
paste input "Test"
type input "Test"
click at [178, 363] on input "text" at bounding box center [262, 360] width 272 height 22
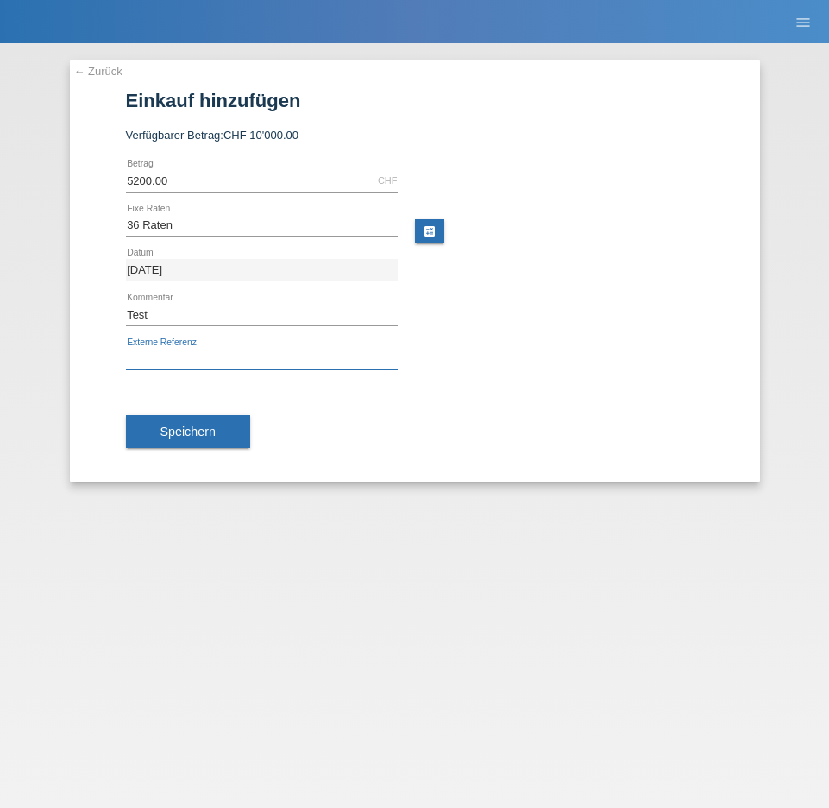
paste input "Test"
type input "Test"
click at [180, 445] on button "Speichern" at bounding box center [188, 431] width 124 height 33
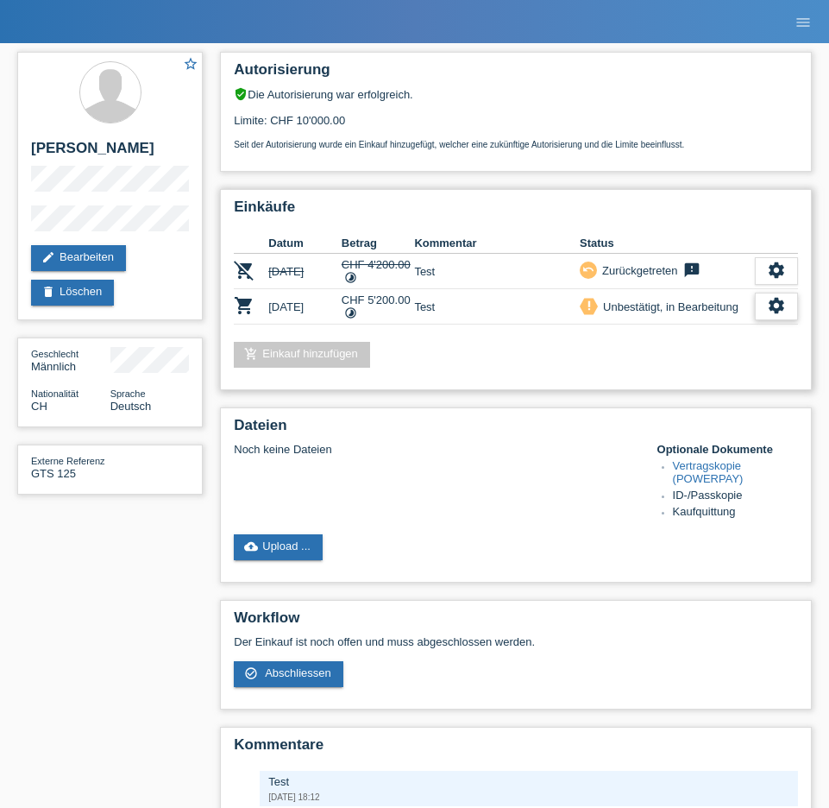
click at [765, 312] on div "settings" at bounding box center [776, 307] width 43 height 28
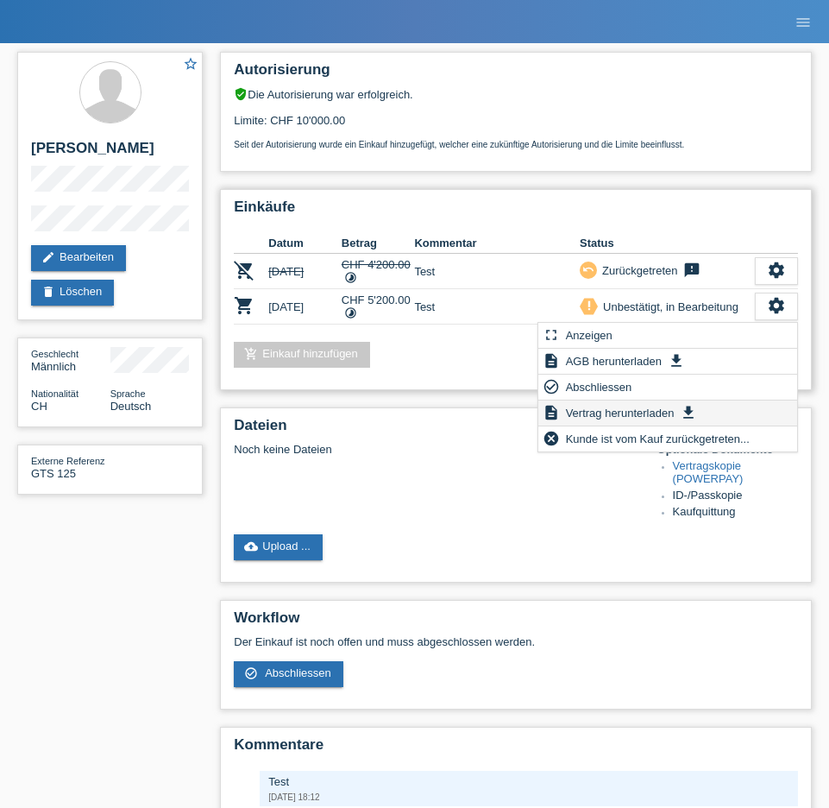
click at [600, 412] on span "Vertrag herunterladen" at bounding box center [621, 412] width 114 height 21
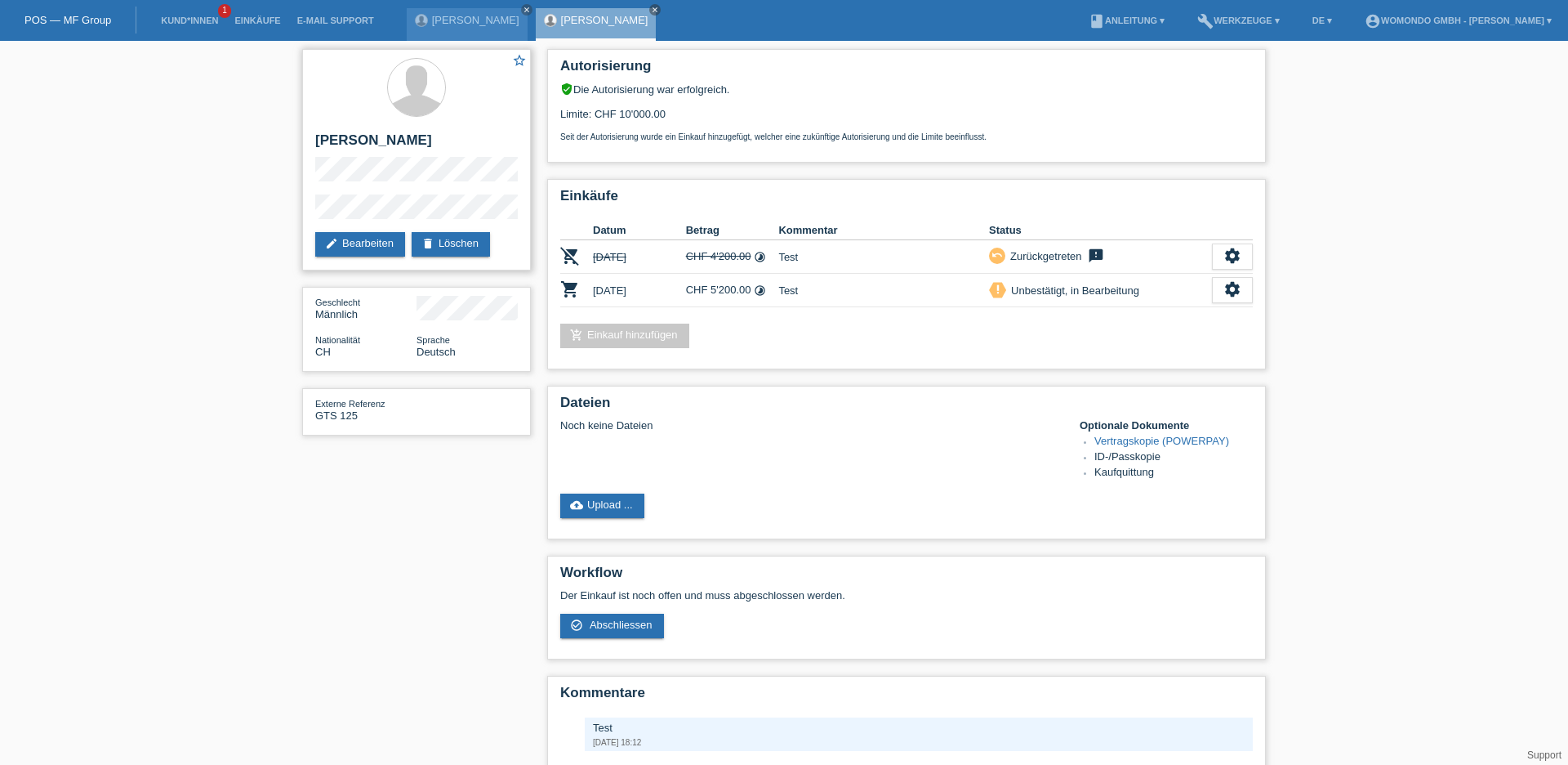
click at [313, 166] on div "star_border [PERSON_NAME] edit Bearbeiten delete Löschen" at bounding box center [416, 160] width 229 height 222
